Goal: Navigation & Orientation: Find specific page/section

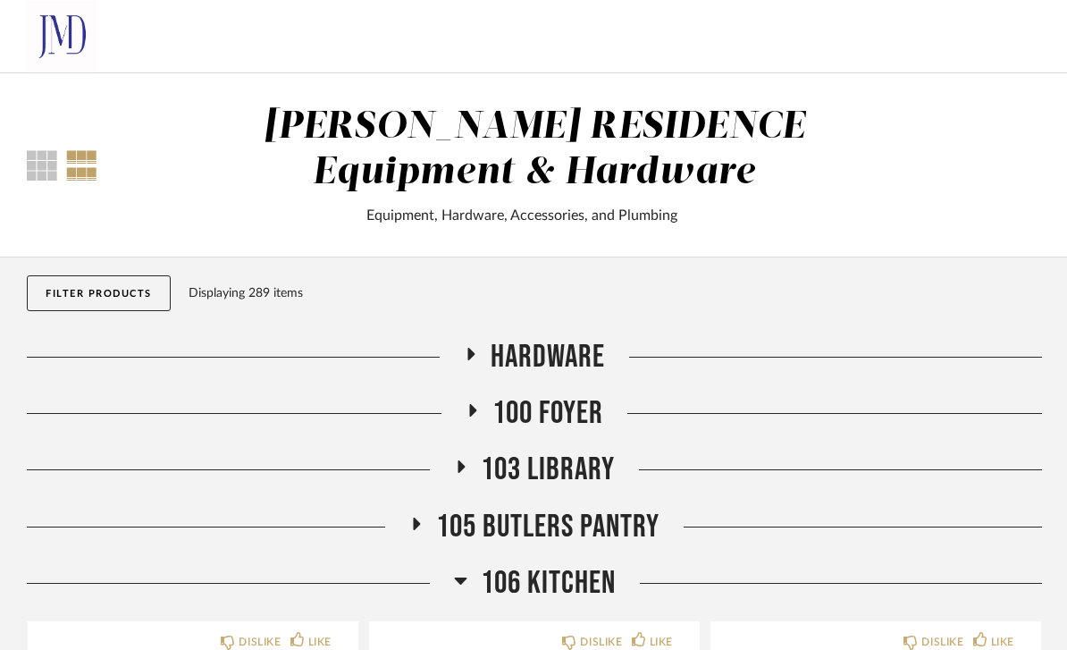
scroll to position [96, 0]
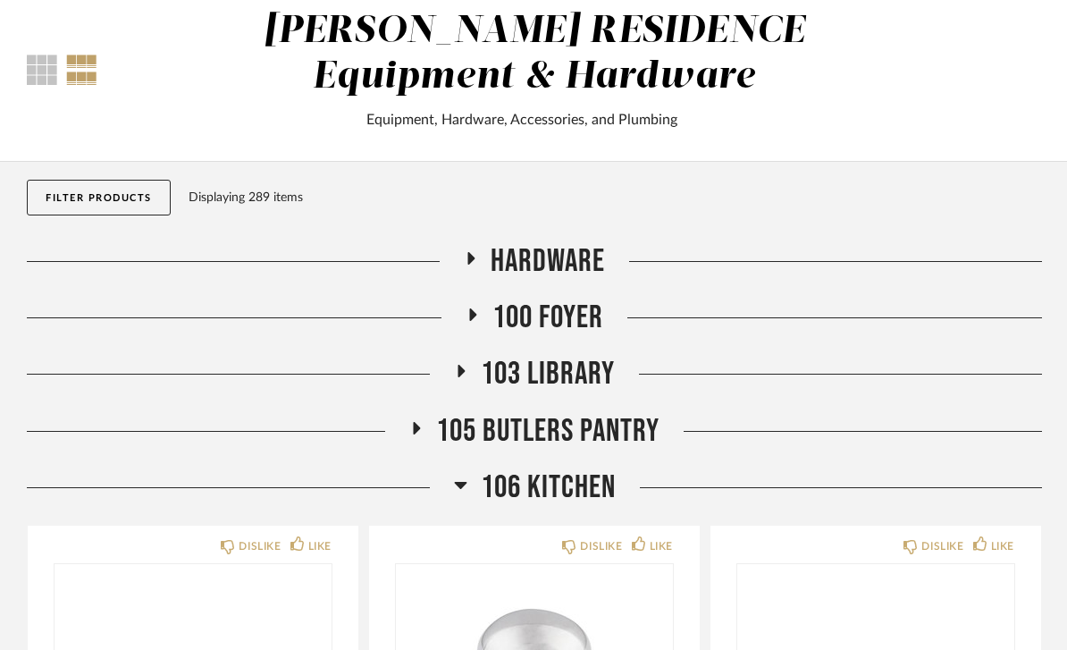
click at [644, 493] on div "106 Kitchen" at bounding box center [534, 487] width 1015 height 38
click at [579, 495] on span "106 Kitchen" at bounding box center [548, 487] width 135 height 38
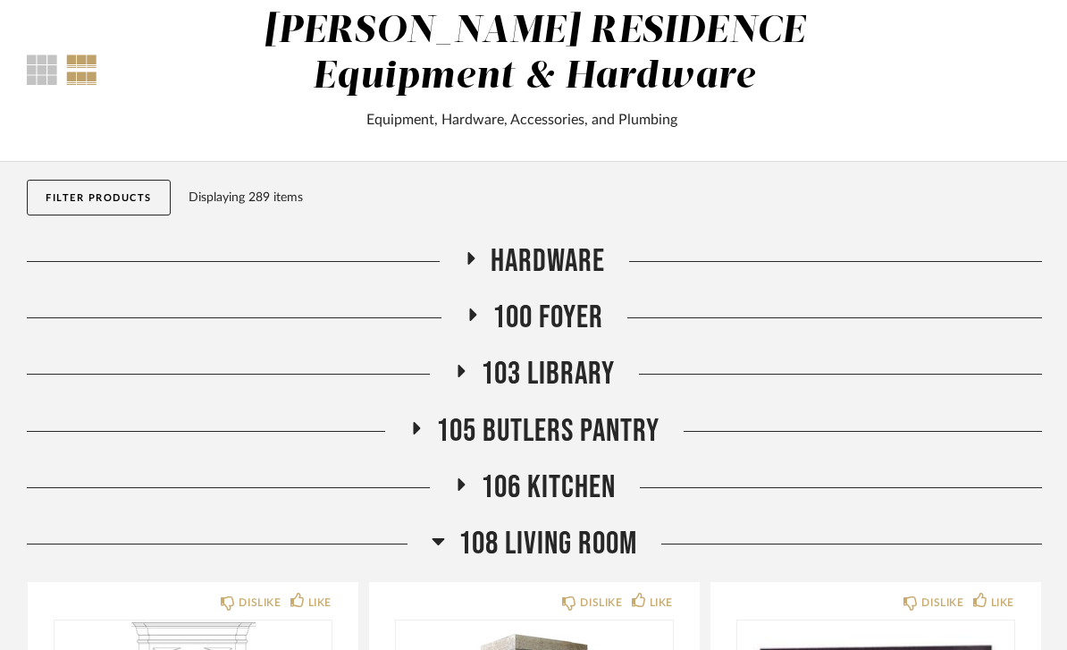
click at [599, 545] on span "108 Living Room" at bounding box center [548, 544] width 179 height 38
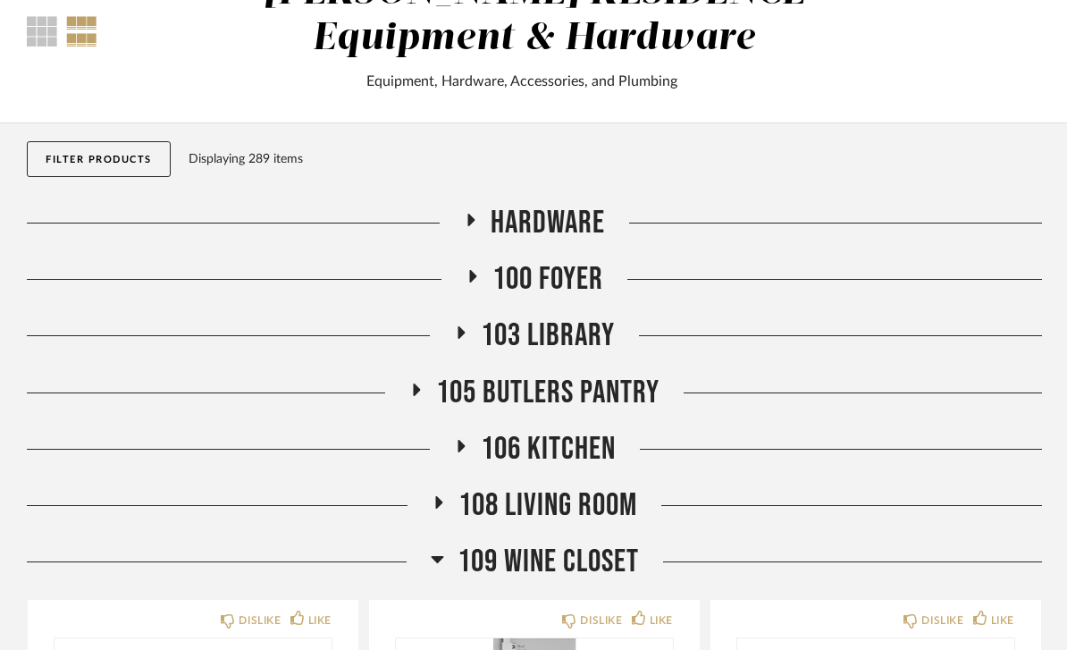
scroll to position [134, 0]
click at [454, 282] on div "100 Foyer" at bounding box center [534, 279] width 1015 height 38
click at [452, 280] on div at bounding box center [246, 279] width 439 height 1
click at [474, 278] on icon at bounding box center [473, 276] width 7 height 13
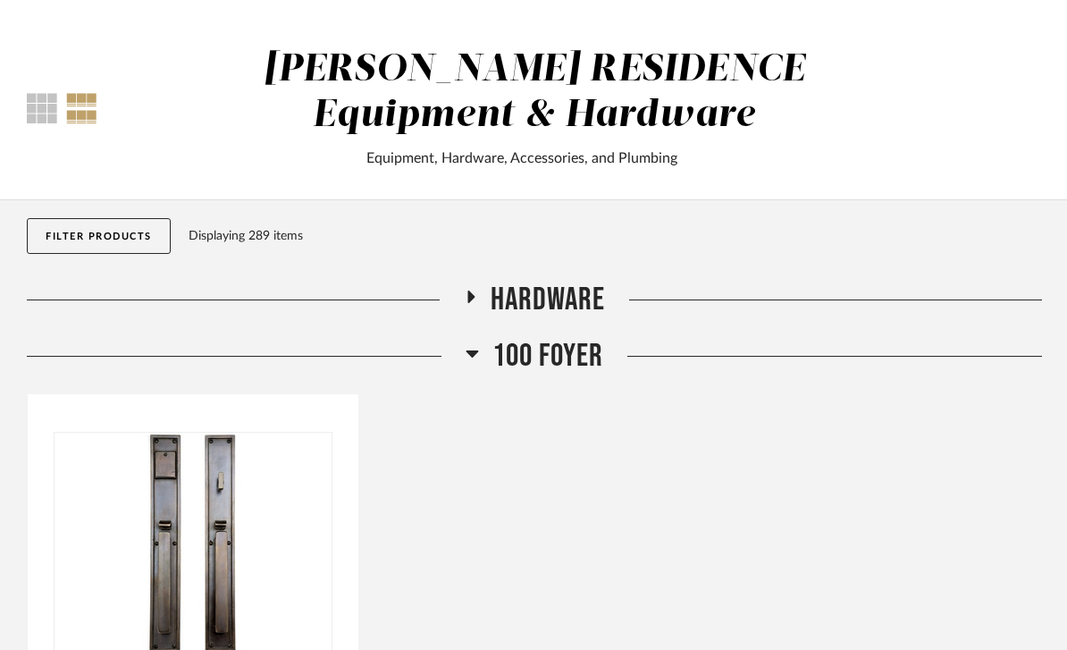
scroll to position [0, 0]
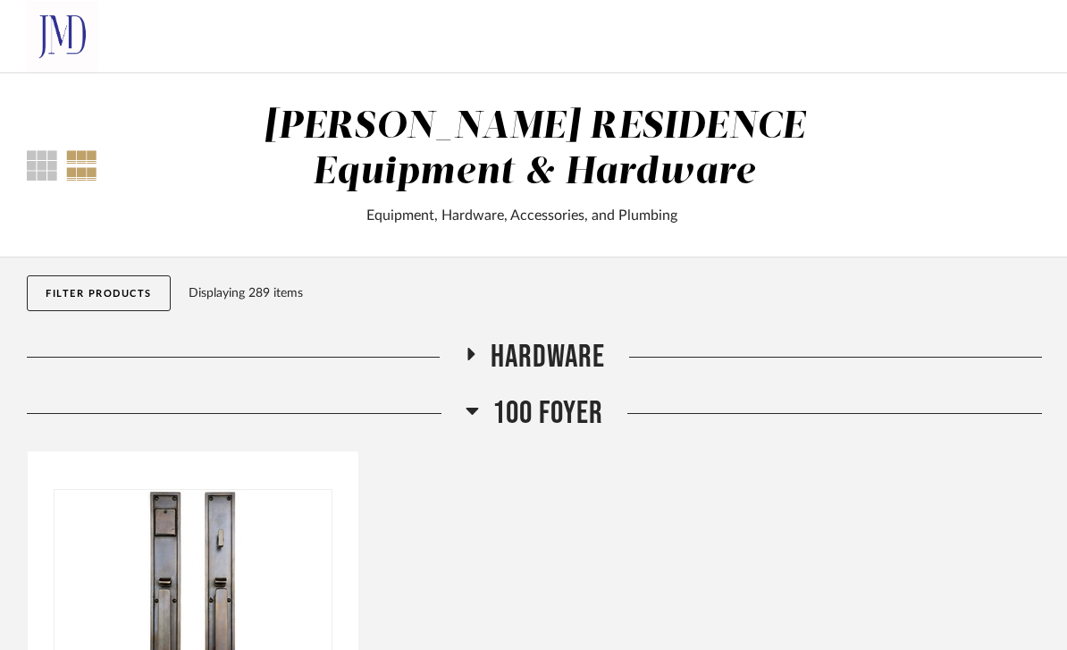
click at [46, 305] on button "Filter Products" at bounding box center [99, 293] width 144 height 36
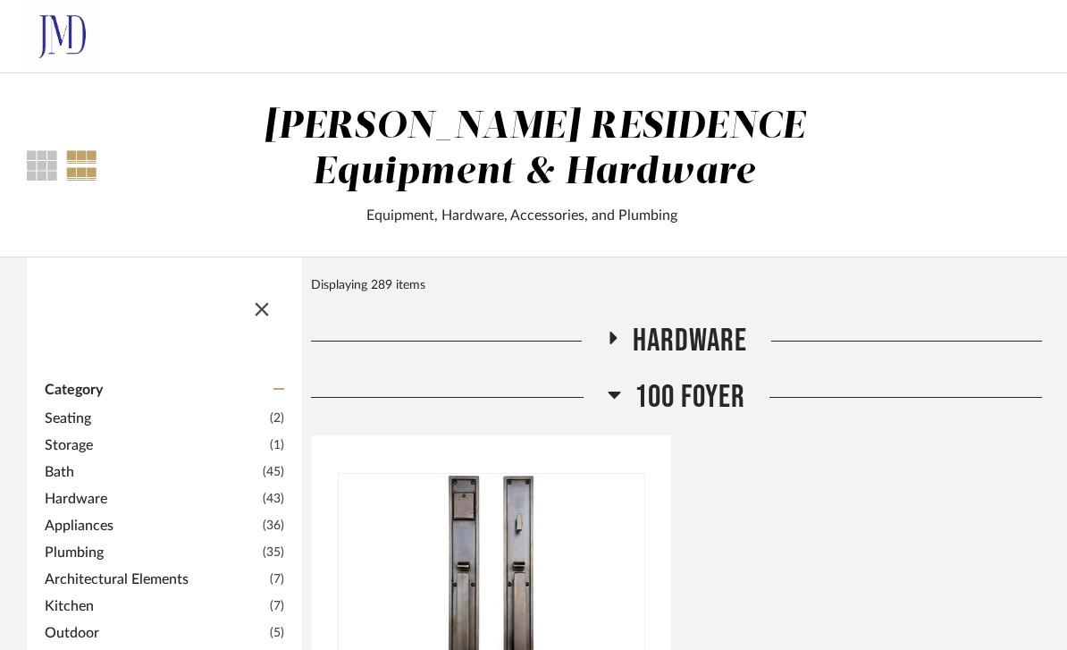
click at [281, 316] on span "button" at bounding box center [261, 305] width 43 height 43
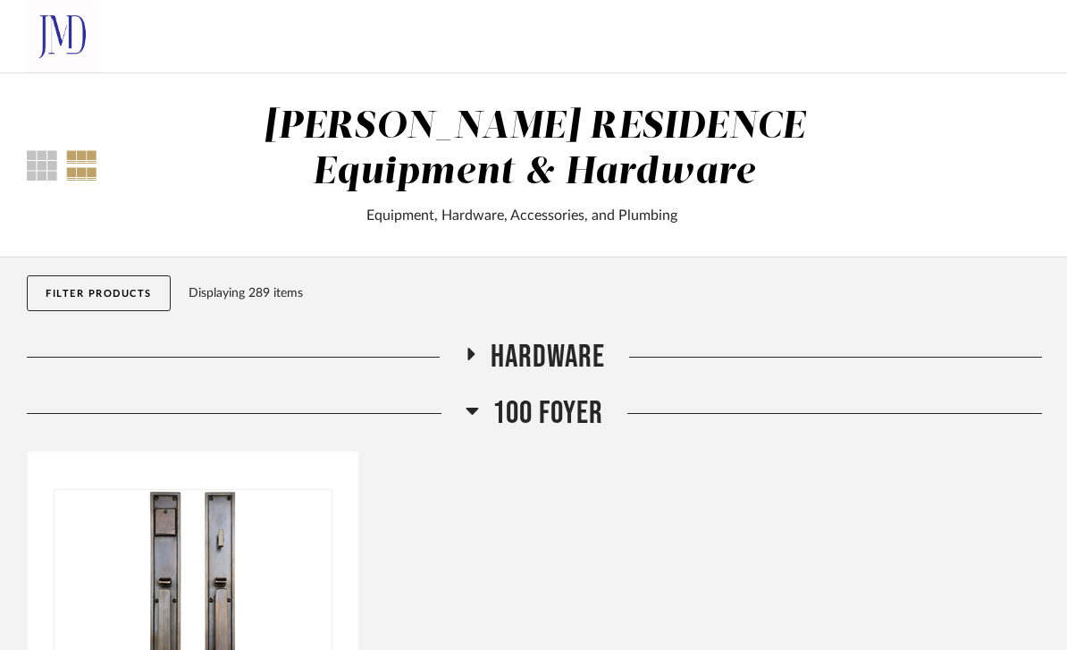
click at [42, 165] on div at bounding box center [42, 165] width 30 height 30
click at [560, 416] on span "100 Foyer" at bounding box center [547, 413] width 111 height 38
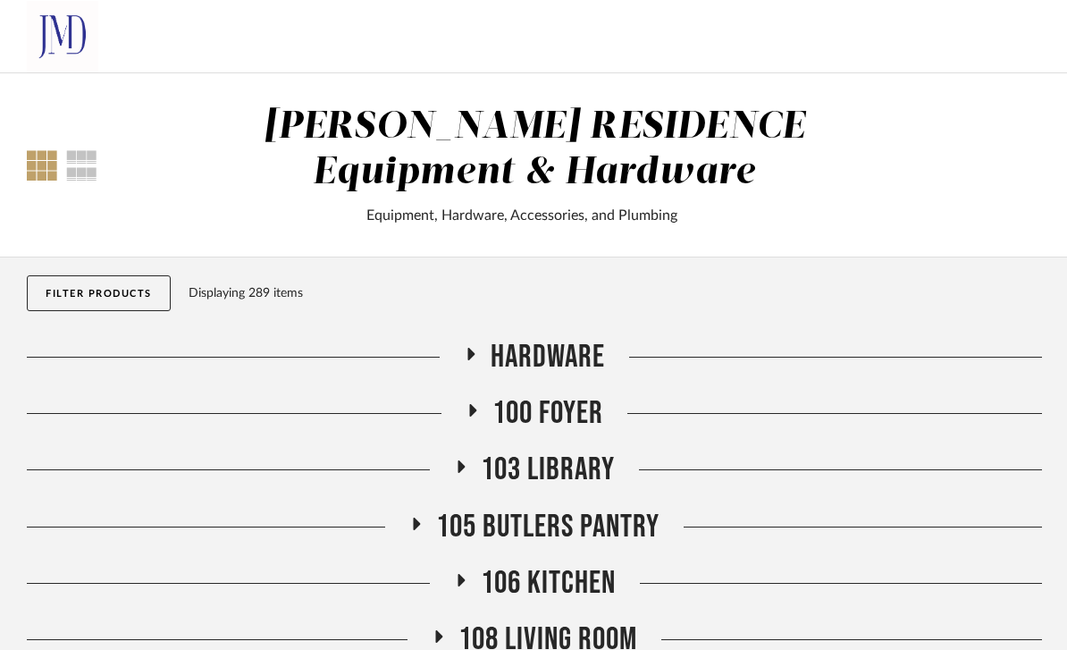
click at [585, 421] on span "100 Foyer" at bounding box center [547, 413] width 111 height 38
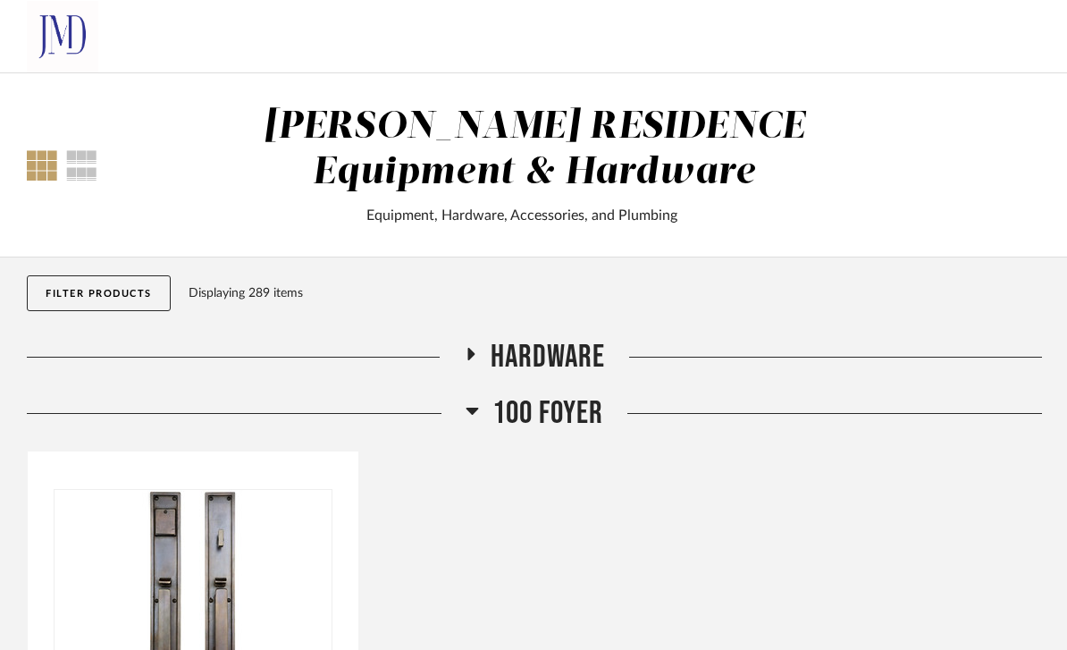
click at [601, 414] on span "100 Foyer" at bounding box center [547, 413] width 111 height 38
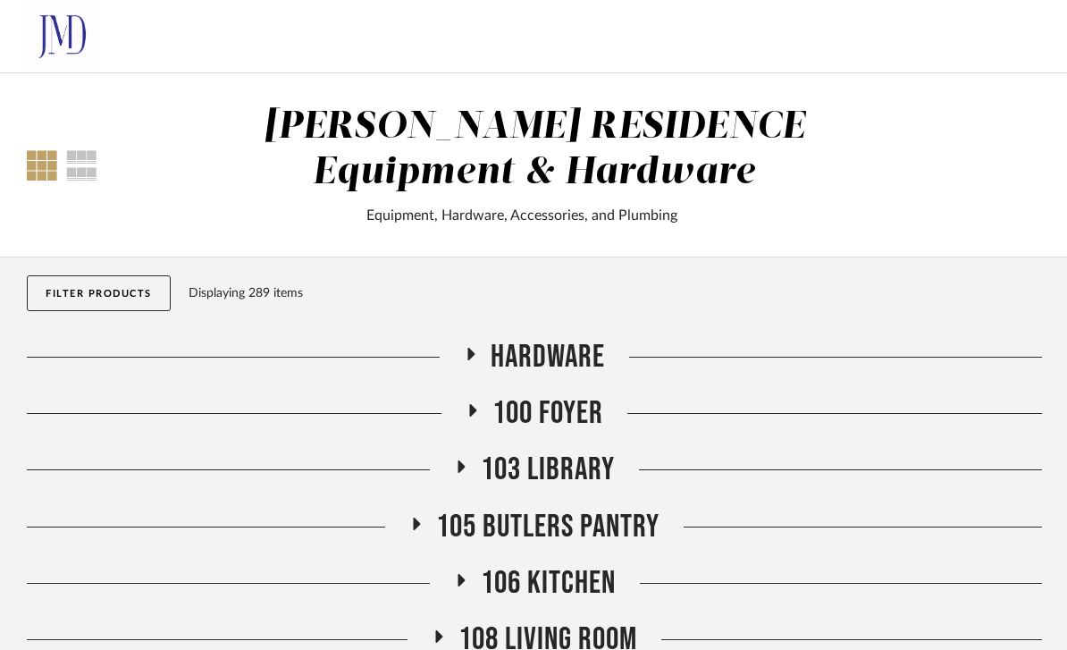
click at [122, 302] on button "Filter Products" at bounding box center [99, 293] width 144 height 36
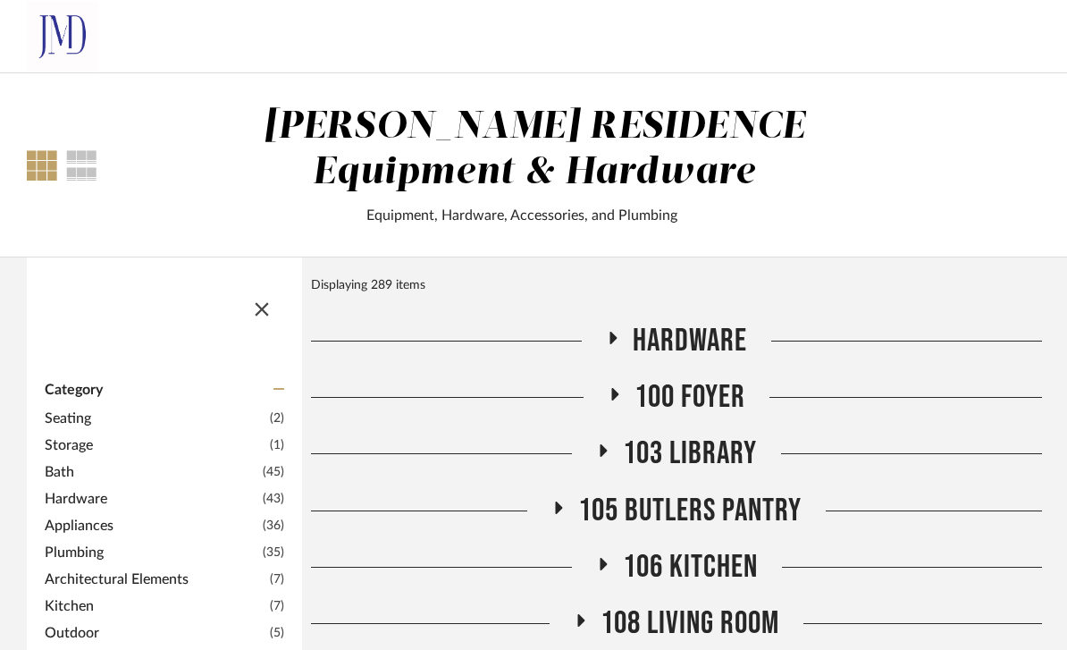
click at [262, 304] on span "button" at bounding box center [261, 305] width 43 height 43
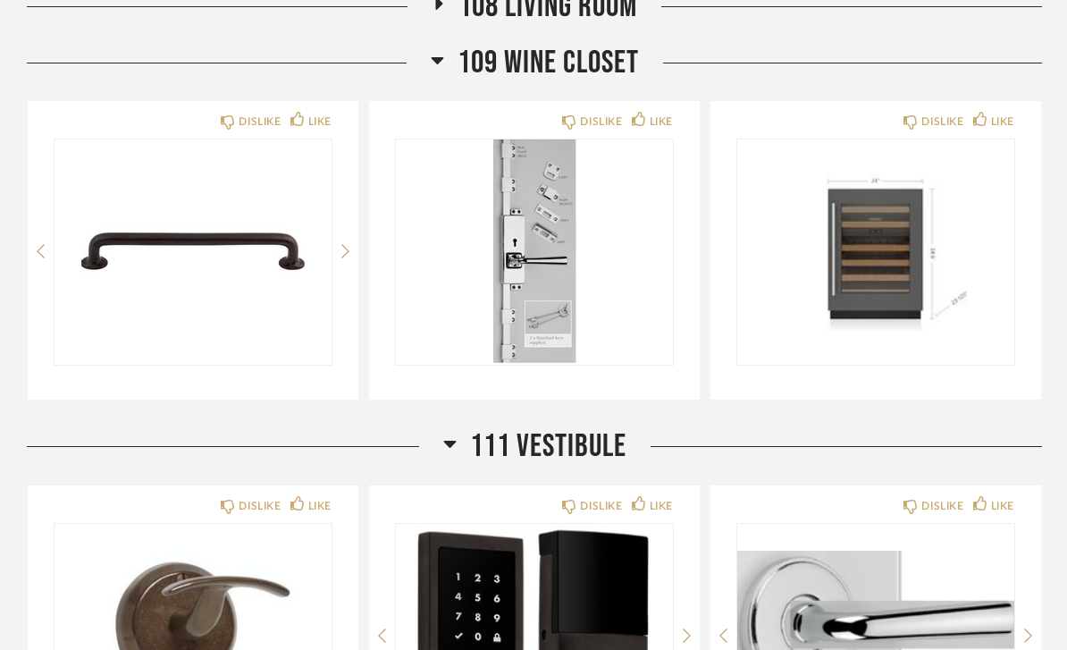
scroll to position [633, 0]
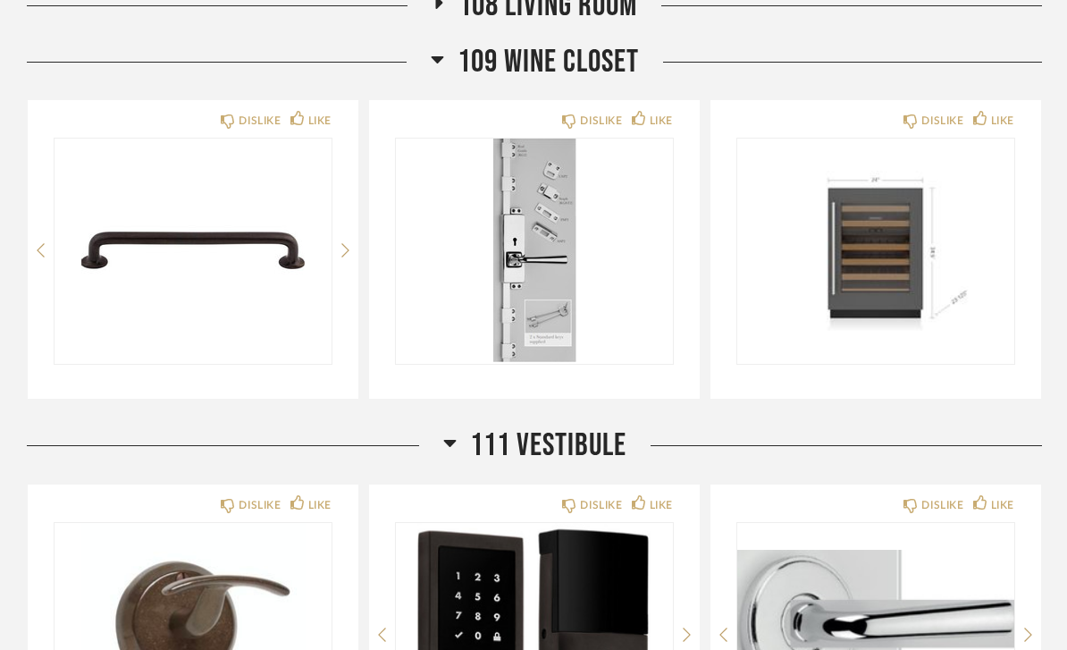
click at [593, 71] on span "109 Wine Closet" at bounding box center [548, 63] width 181 height 38
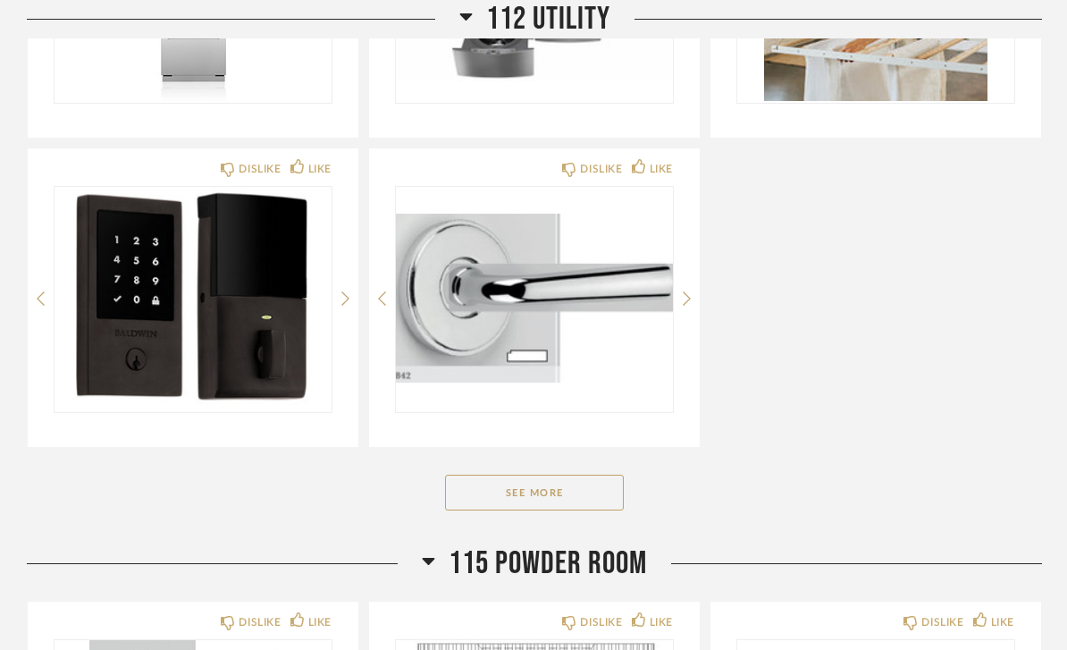
scroll to position [1645, 0]
click at [562, 503] on button "See More" at bounding box center [534, 493] width 179 height 36
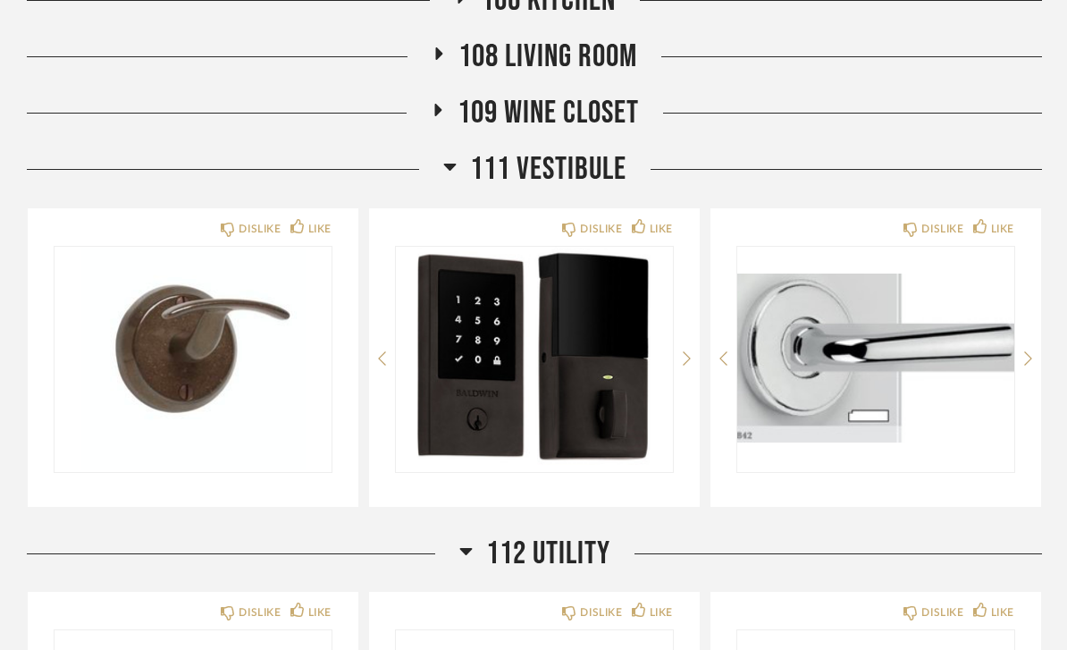
scroll to position [582, 0]
click at [623, 178] on span "111 VESTIBULE" at bounding box center [548, 170] width 156 height 38
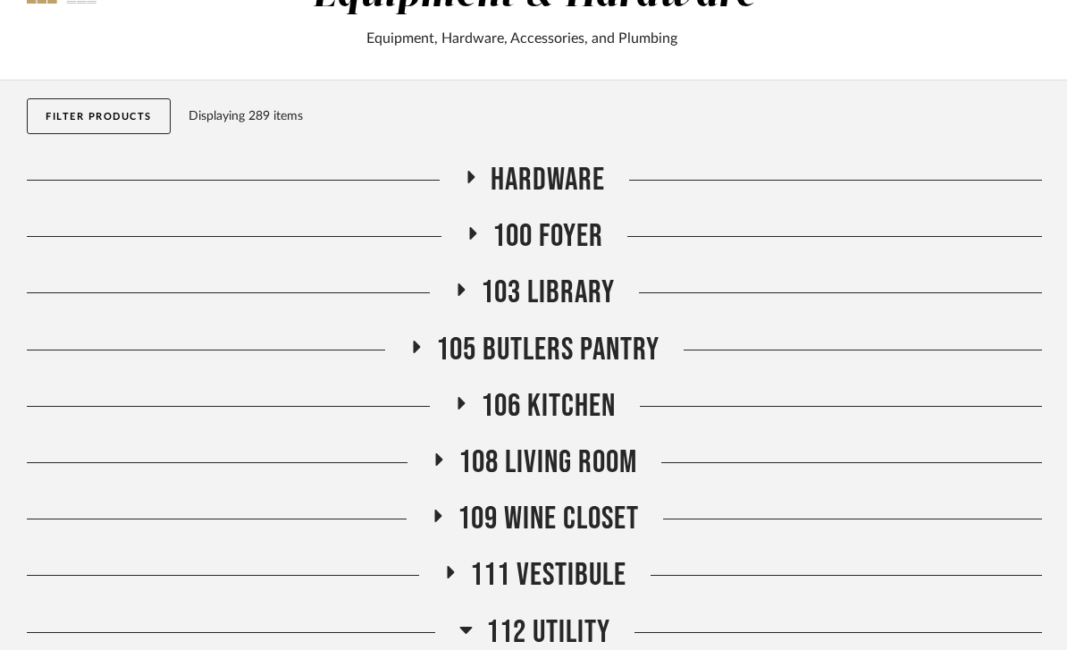
scroll to position [0, 0]
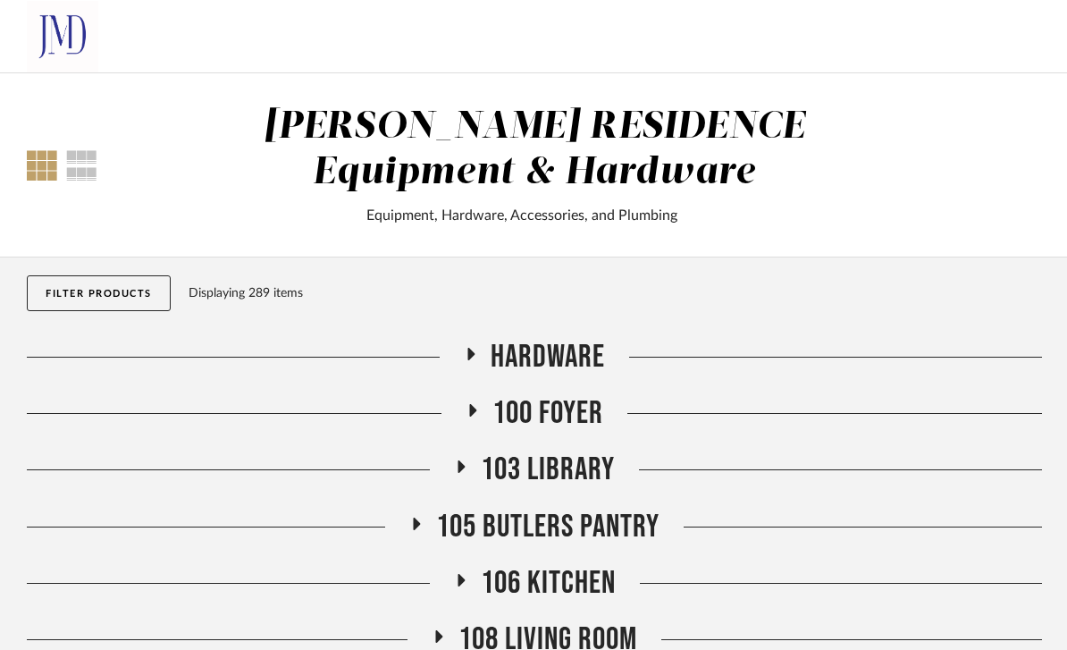
click at [567, 413] on span "100 Foyer" at bounding box center [547, 413] width 111 height 38
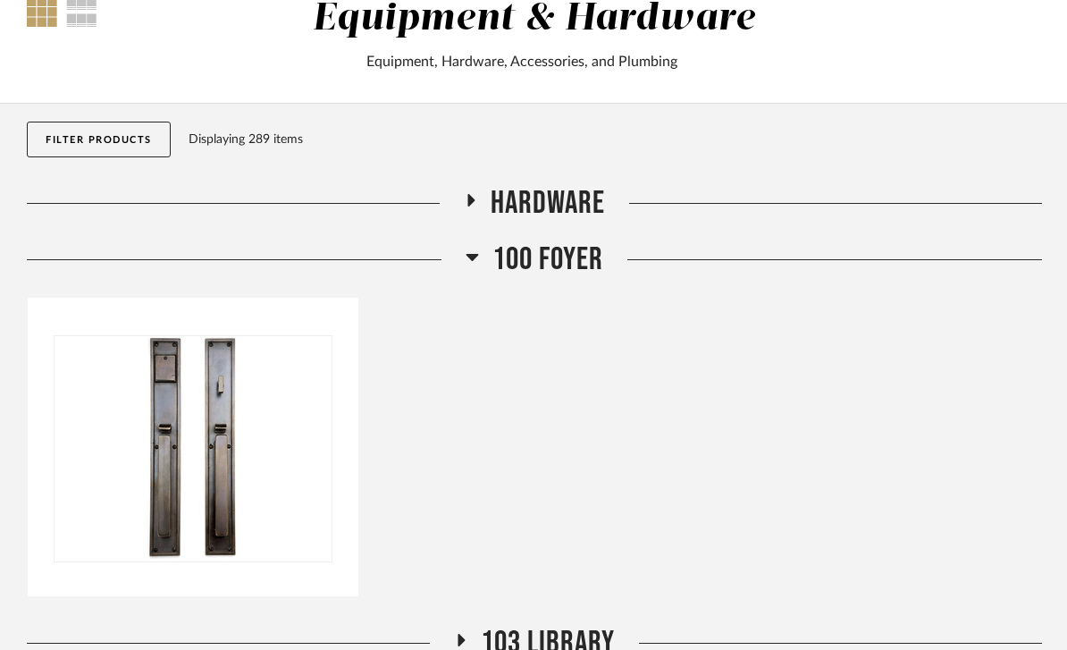
scroll to position [169, 0]
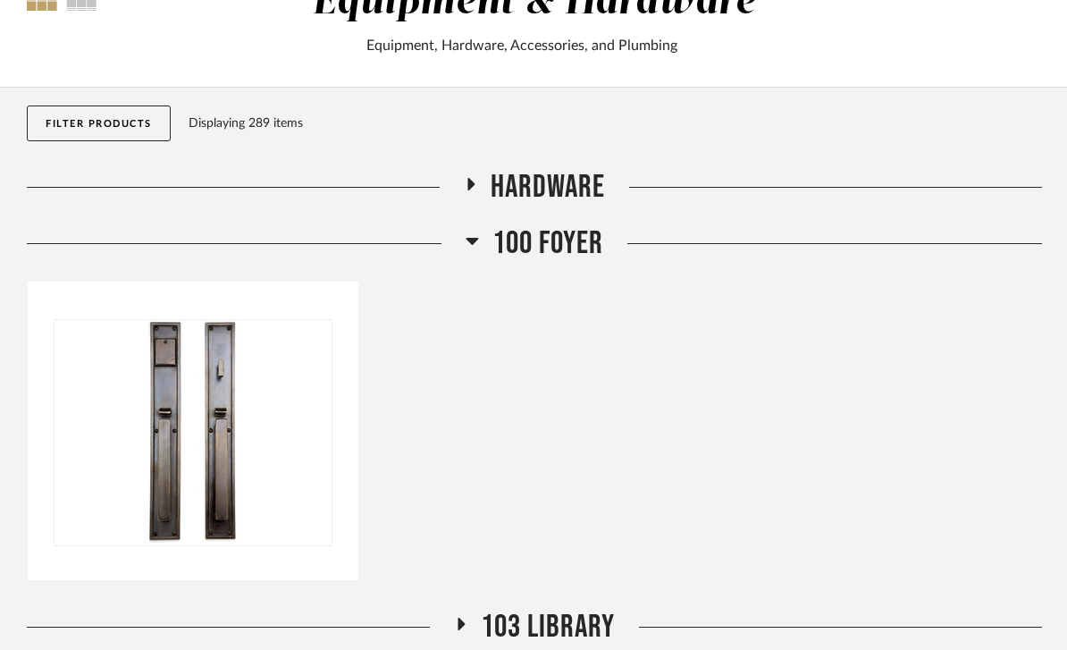
click at [555, 631] on span "103 Library" at bounding box center [548, 628] width 134 height 38
click at [564, 244] on span "100 Foyer" at bounding box center [547, 243] width 111 height 38
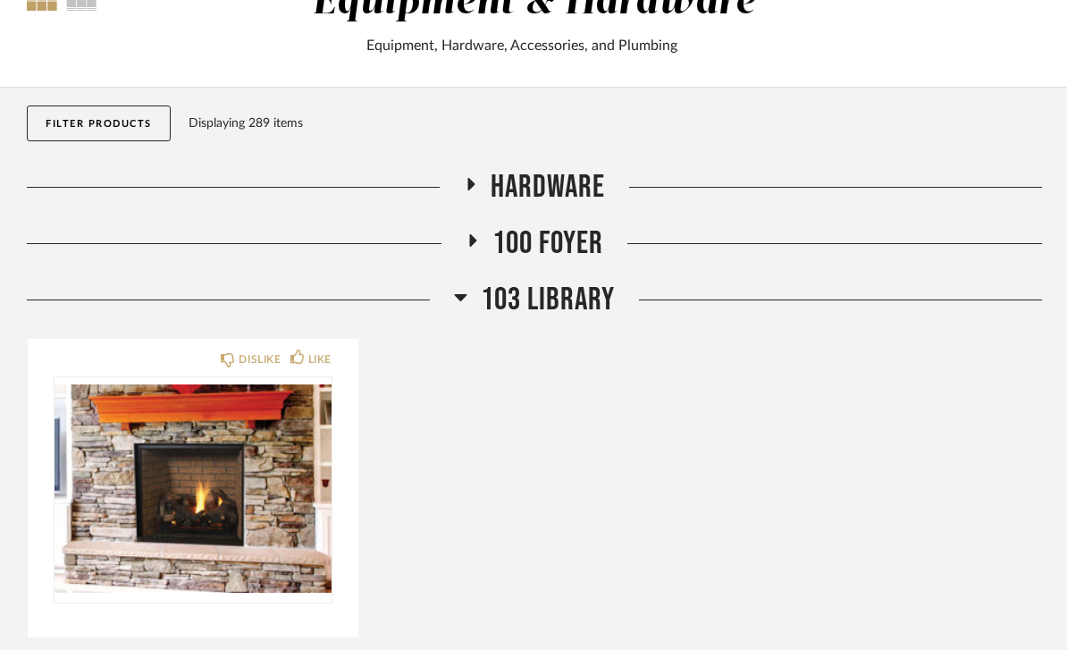
click at [565, 309] on span "103 Library" at bounding box center [548, 300] width 134 height 38
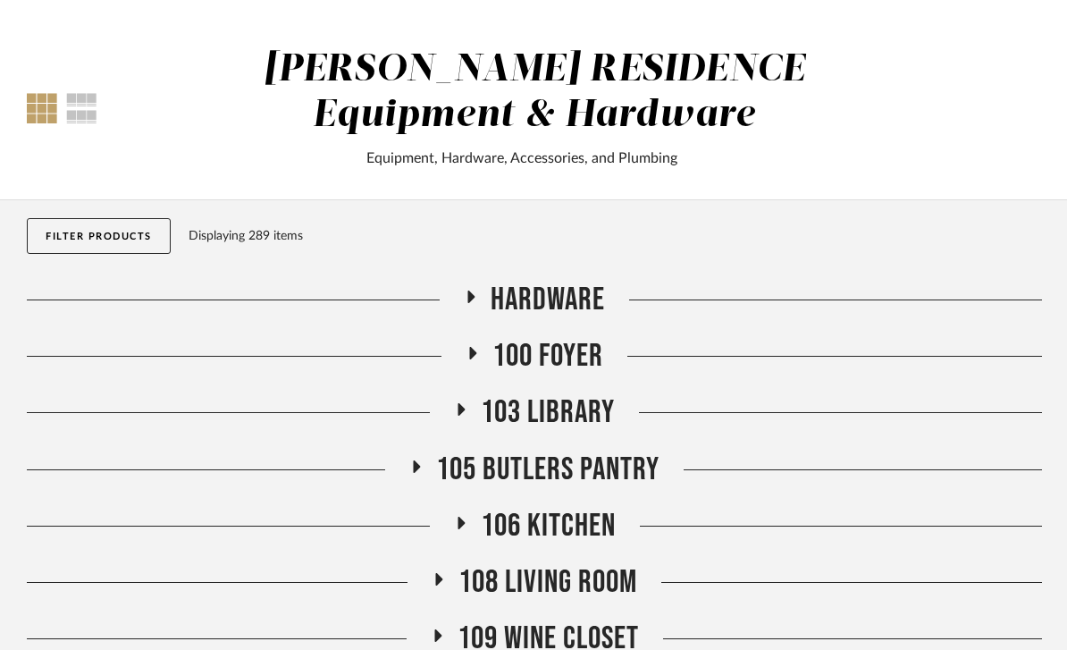
scroll to position [0, 0]
